Goal: Use online tool/utility: Utilize a website feature to perform a specific function

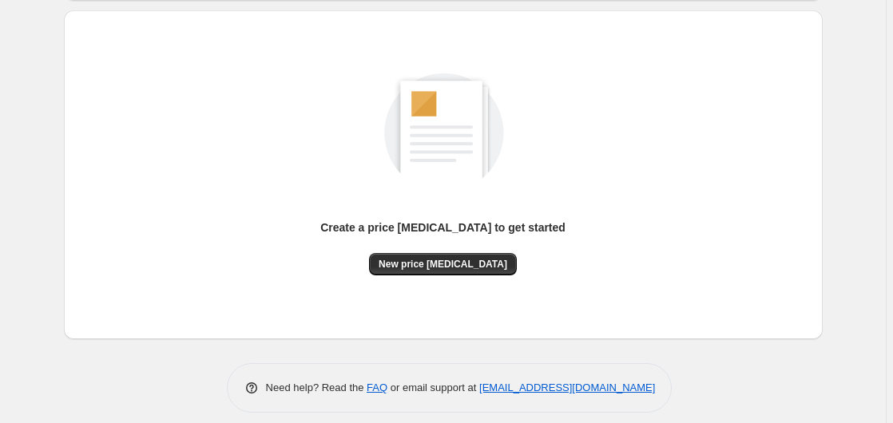
scroll to position [175, 0]
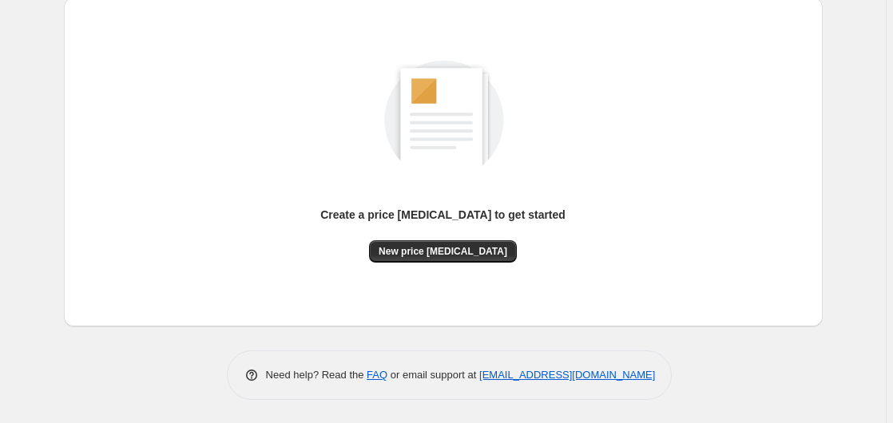
click at [466, 262] on div "Create a price [MEDICAL_DATA] to get started New price [MEDICAL_DATA]" at bounding box center [443, 161] width 733 height 303
click at [466, 249] on span "New price [MEDICAL_DATA]" at bounding box center [443, 251] width 129 height 13
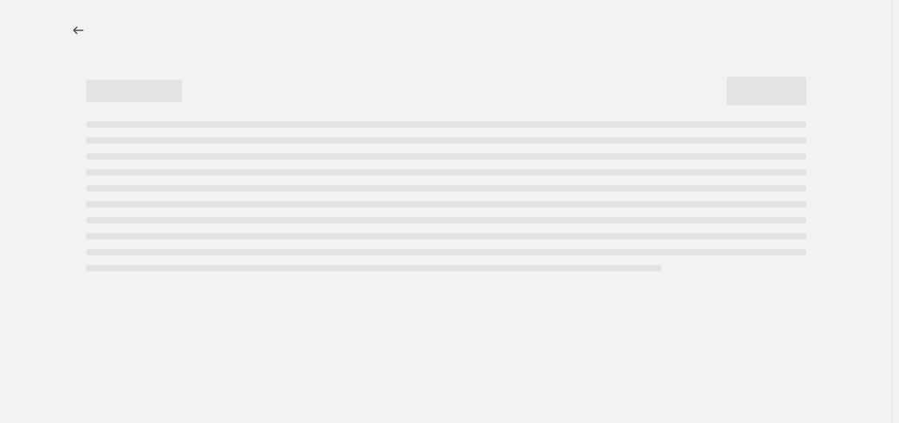
select select "percentage"
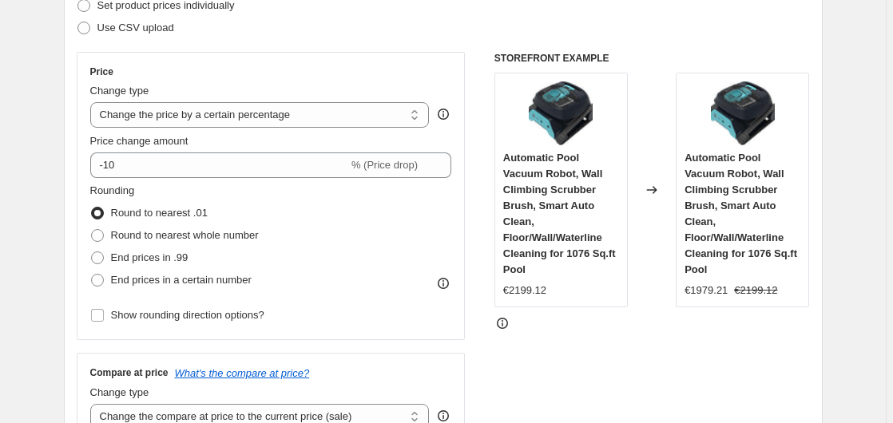
scroll to position [163, 0]
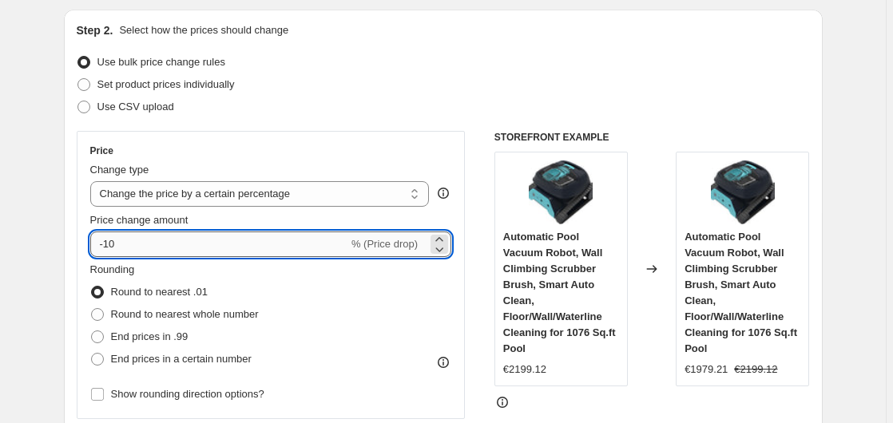
click at [206, 242] on input "-10" at bounding box center [219, 245] width 258 height 26
type input "-1"
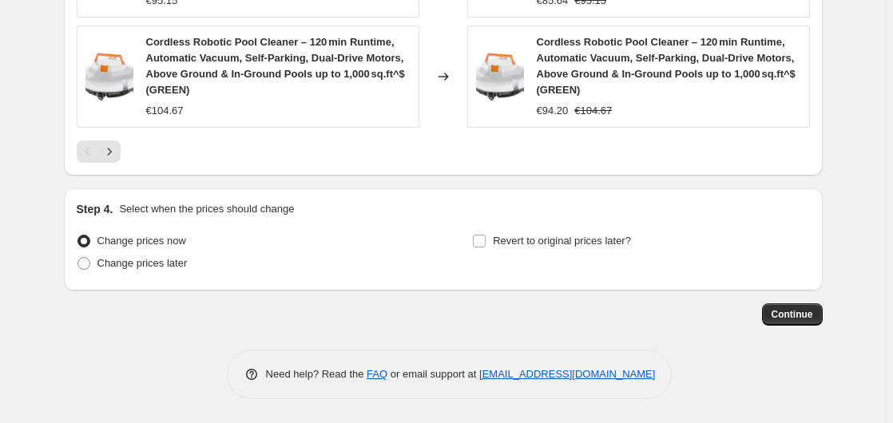
scroll to position [1327, 0]
type input "-30"
click at [792, 321] on button "Continue" at bounding box center [792, 314] width 61 height 22
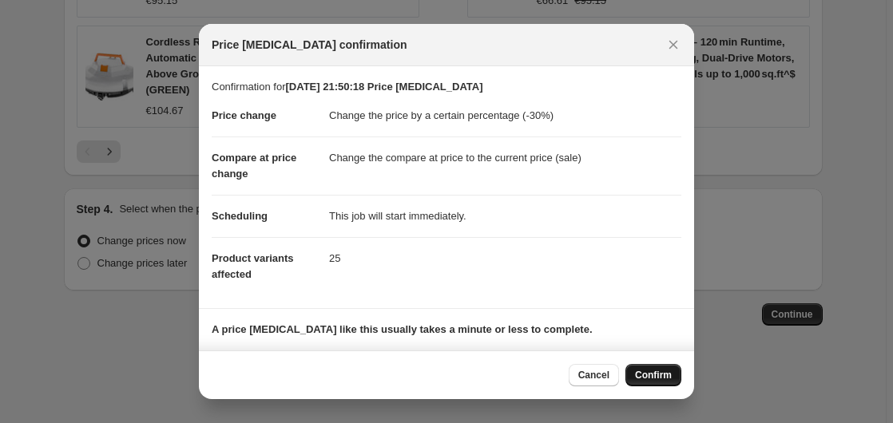
click at [656, 371] on span "Confirm" at bounding box center [653, 375] width 37 height 13
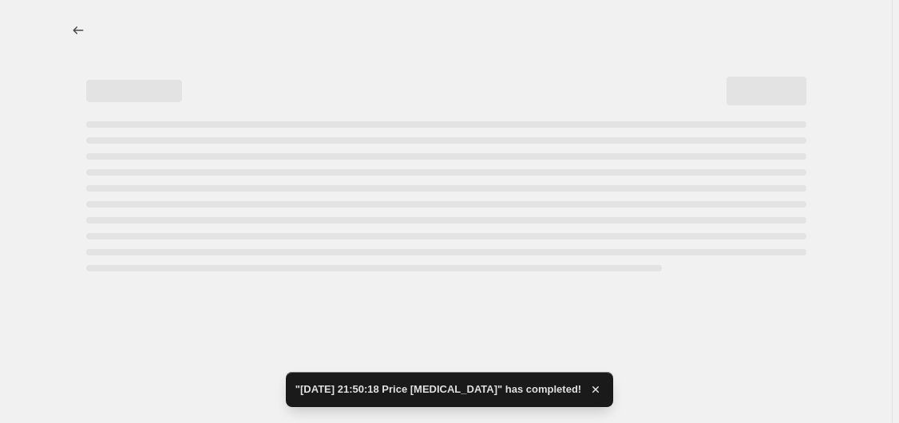
select select "percentage"
